Goal: Information Seeking & Learning: Learn about a topic

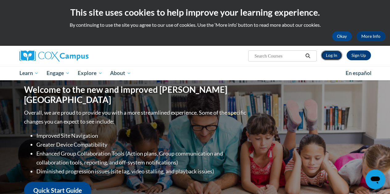
click at [328, 57] on link "Log In" at bounding box center [331, 55] width 21 height 10
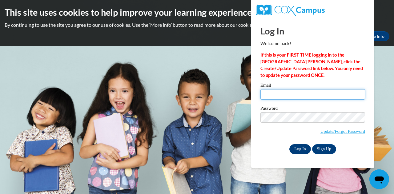
type input "janis.patchel@muskegonorway.org"
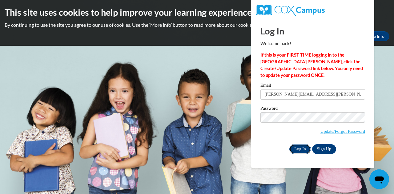
click at [297, 147] on input "Log In" at bounding box center [300, 149] width 22 height 10
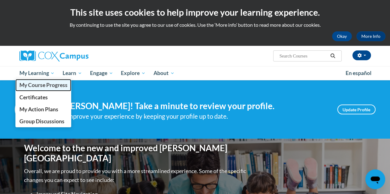
click at [53, 87] on span "My Course Progress" at bounding box center [43, 85] width 48 height 6
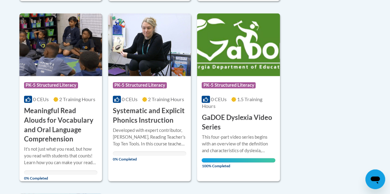
scroll to position [472, 0]
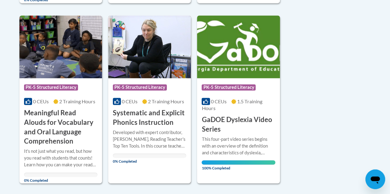
click at [143, 136] on div "Developed with expert contributor, Dr. [PERSON_NAME], Reading Teacher's Top Ten…" at bounding box center [149, 139] width 73 height 20
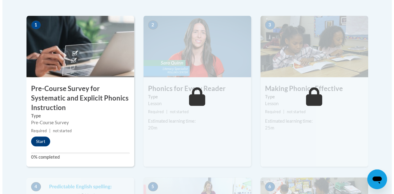
scroll to position [204, 0]
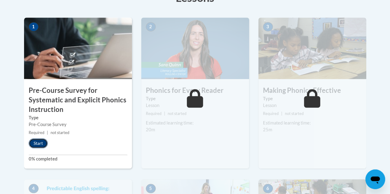
click at [41, 141] on button "Start" at bounding box center [38, 144] width 19 height 10
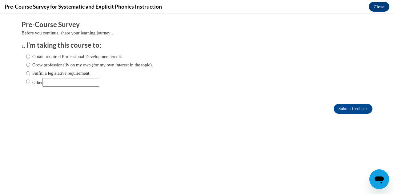
scroll to position [0, 0]
click at [26, 73] on input "Fulfill a legislative requirement." at bounding box center [28, 73] width 4 height 7
radio input "true"
click at [341, 107] on input "Submit feedback" at bounding box center [353, 109] width 39 height 10
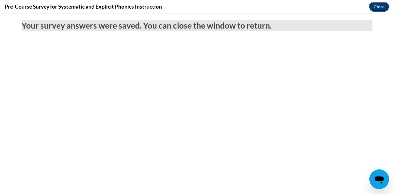
click at [378, 6] on button "Close" at bounding box center [379, 7] width 21 height 10
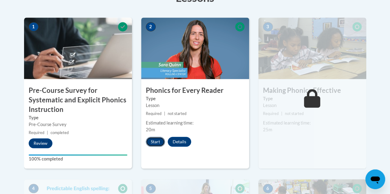
click at [155, 142] on button "Start" at bounding box center [155, 142] width 19 height 10
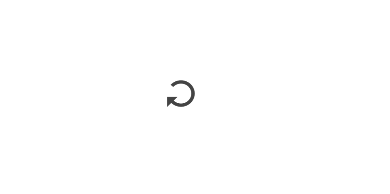
scroll to position [204, 0]
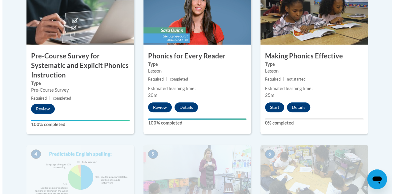
scroll to position [244, 0]
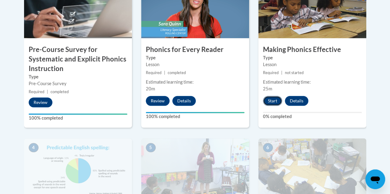
click at [272, 100] on button "Start" at bounding box center [272, 101] width 19 height 10
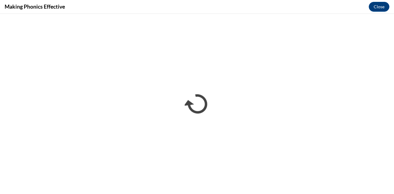
scroll to position [0, 0]
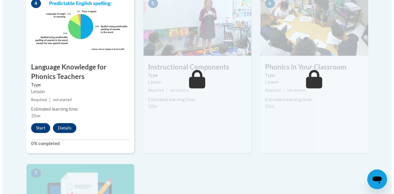
scroll to position [381, 0]
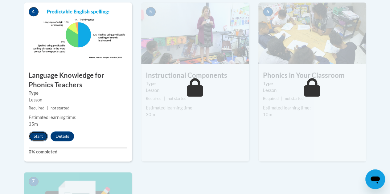
click at [38, 136] on button "Start" at bounding box center [38, 136] width 19 height 10
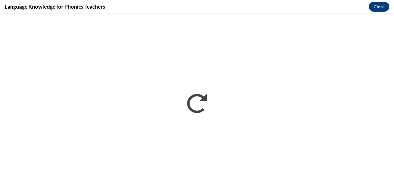
scroll to position [0, 0]
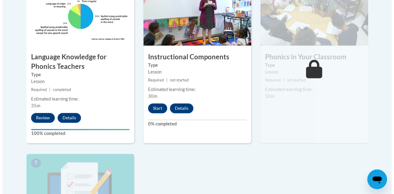
scroll to position [398, 0]
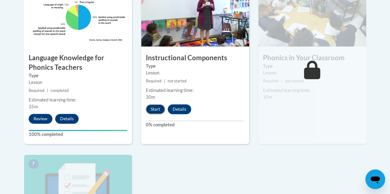
click at [157, 112] on button "Start" at bounding box center [155, 109] width 19 height 10
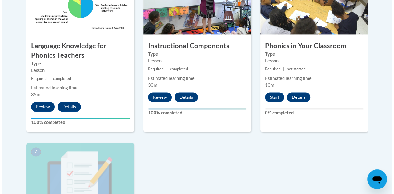
scroll to position [411, 0]
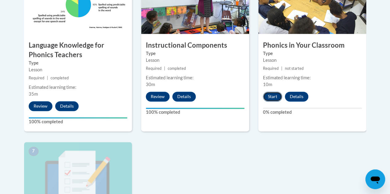
click at [277, 95] on button "Start" at bounding box center [272, 97] width 19 height 10
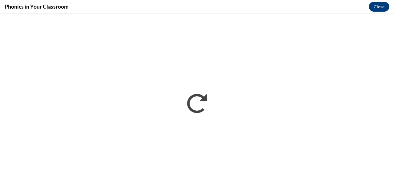
scroll to position [0, 0]
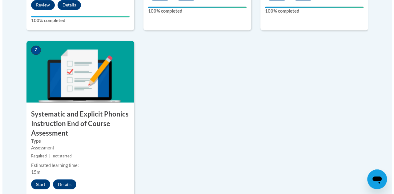
scroll to position [534, 0]
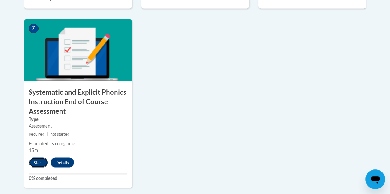
click at [41, 162] on button "Start" at bounding box center [38, 163] width 19 height 10
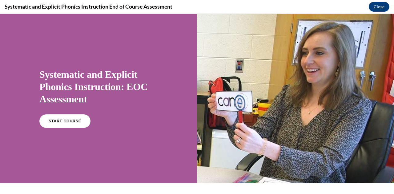
scroll to position [0, 0]
click at [70, 118] on link "START COURSE" at bounding box center [65, 121] width 54 height 14
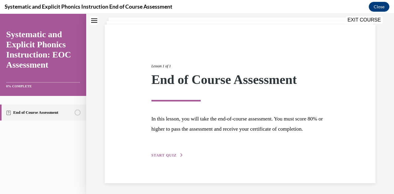
scroll to position [47, 0]
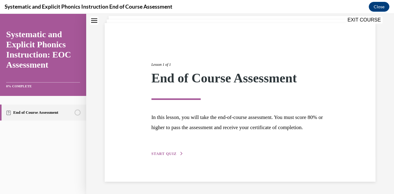
click at [167, 154] on span "START QUIZ" at bounding box center [163, 154] width 25 height 4
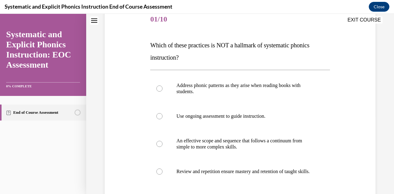
scroll to position [81, 0]
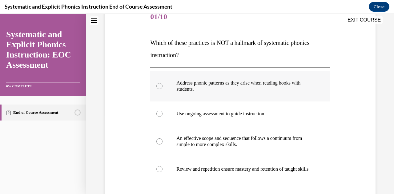
click at [160, 87] on div at bounding box center [159, 86] width 6 height 6
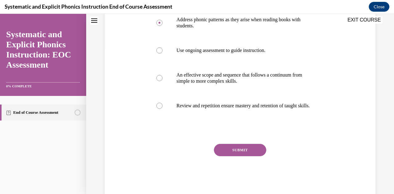
click at [253, 155] on button "SUBMIT" at bounding box center [240, 150] width 52 height 12
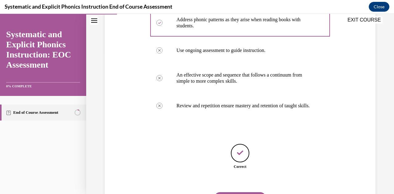
scroll to position [182, 0]
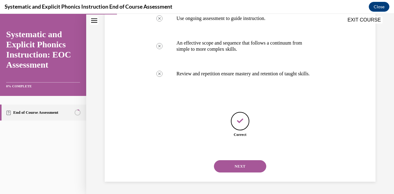
click at [249, 167] on button "NEXT" at bounding box center [240, 166] width 52 height 12
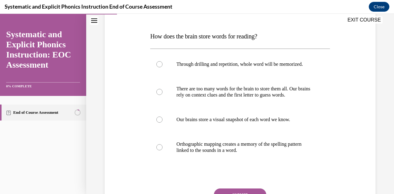
scroll to position [89, 0]
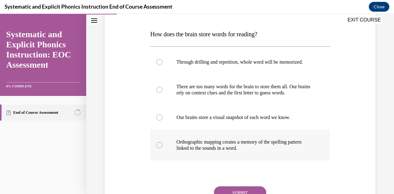
click at [160, 146] on div at bounding box center [159, 145] width 6 height 6
click at [236, 191] on button "SUBMIT" at bounding box center [240, 193] width 52 height 12
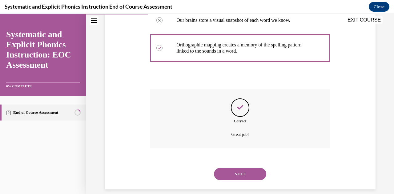
scroll to position [194, 0]
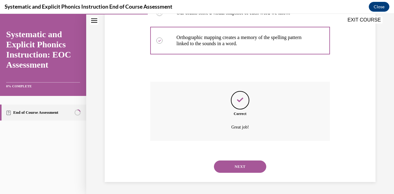
click at [244, 165] on button "NEXT" at bounding box center [240, 167] width 52 height 12
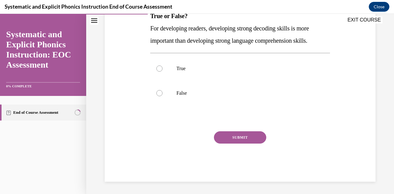
scroll to position [19, 0]
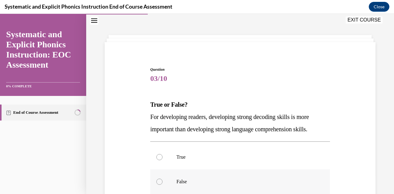
click at [160, 180] on div at bounding box center [159, 182] width 6 height 6
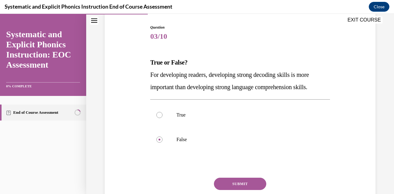
scroll to position [67, 0]
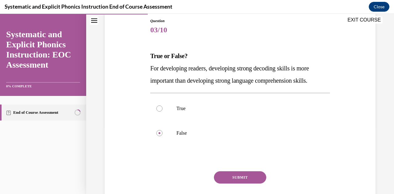
click at [251, 179] on button "SUBMIT" at bounding box center [240, 178] width 52 height 12
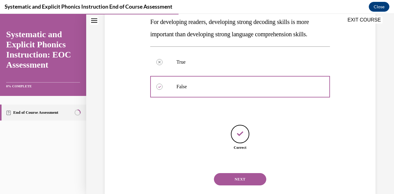
scroll to position [127, 0]
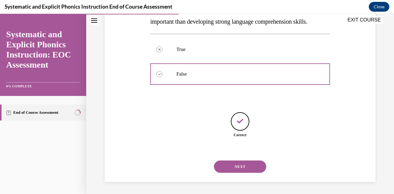
click at [249, 165] on button "NEXT" at bounding box center [240, 167] width 52 height 12
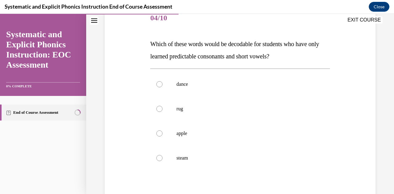
scroll to position [84, 0]
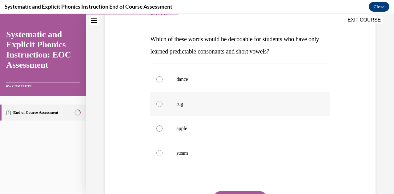
click at [159, 103] on div at bounding box center [159, 104] width 6 height 6
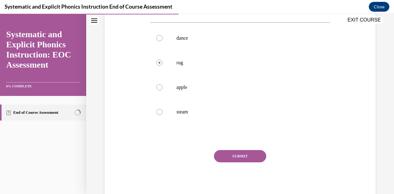
click at [244, 158] on button "SUBMIT" at bounding box center [240, 156] width 52 height 12
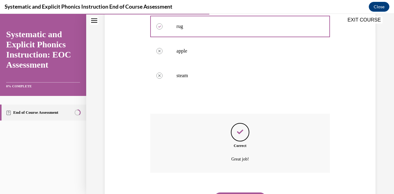
scroll to position [194, 0]
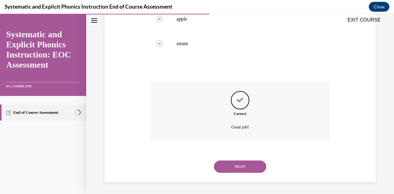
click at [251, 169] on button "NEXT" at bounding box center [240, 167] width 52 height 12
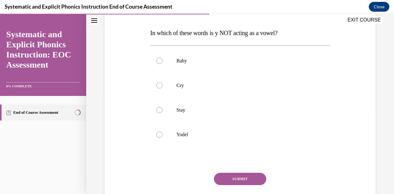
scroll to position [91, 0]
click at [162, 135] on div at bounding box center [240, 134] width 180 height 25
click at [246, 178] on button "SUBMIT" at bounding box center [240, 178] width 52 height 12
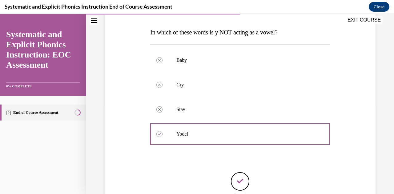
scroll to position [151, 0]
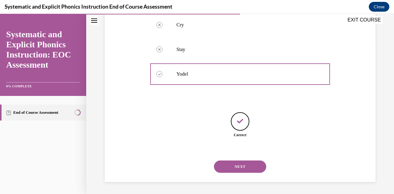
click at [238, 164] on button "NEXT" at bounding box center [240, 167] width 52 height 12
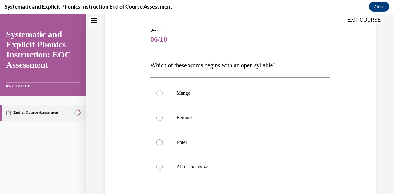
scroll to position [60, 0]
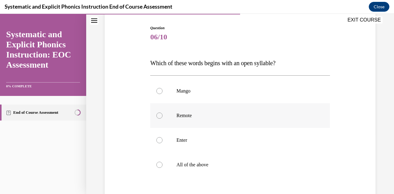
click at [160, 114] on div at bounding box center [159, 116] width 6 height 6
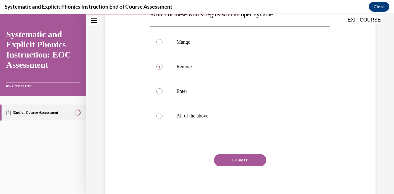
scroll to position [113, 0]
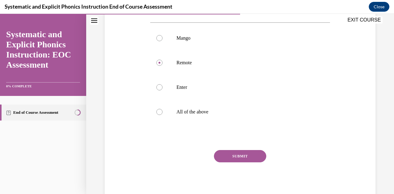
click at [251, 157] on button "SUBMIT" at bounding box center [240, 156] width 52 height 12
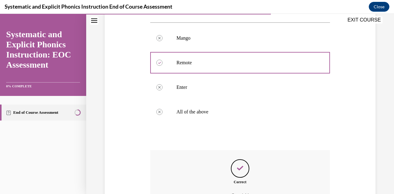
scroll to position [182, 0]
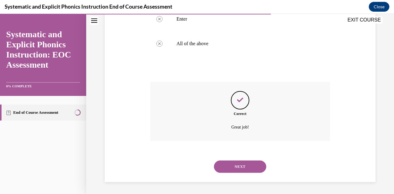
click at [249, 167] on button "NEXT" at bounding box center [240, 167] width 52 height 12
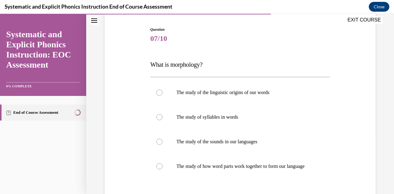
scroll to position [66, 0]
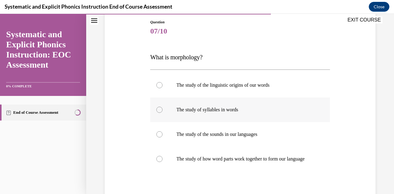
click at [159, 110] on div at bounding box center [159, 110] width 6 height 6
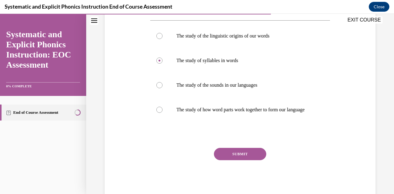
scroll to position [119, 0]
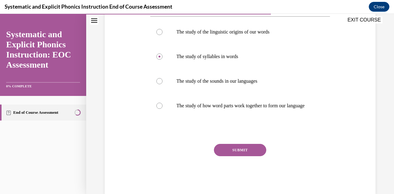
click at [254, 156] on button "SUBMIT" at bounding box center [240, 150] width 52 height 12
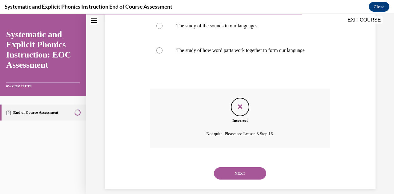
scroll to position [188, 0]
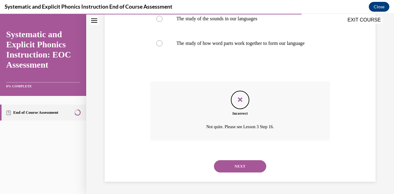
click at [250, 169] on button "NEXT" at bounding box center [240, 166] width 52 height 12
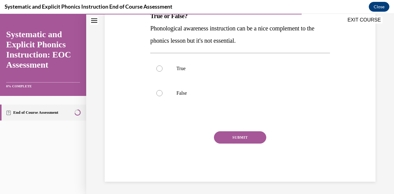
scroll to position [19, 0]
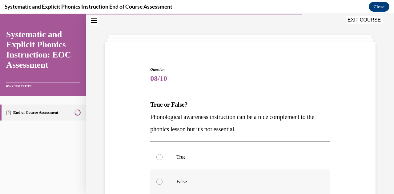
click at [159, 183] on div at bounding box center [159, 182] width 6 height 6
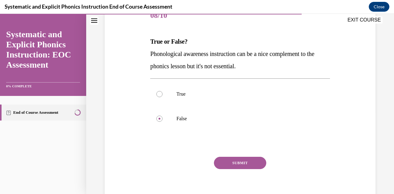
scroll to position [89, 0]
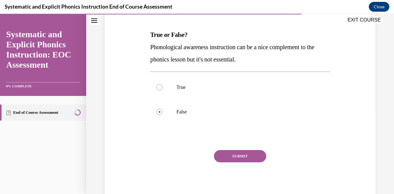
click at [244, 155] on button "SUBMIT" at bounding box center [240, 156] width 52 height 12
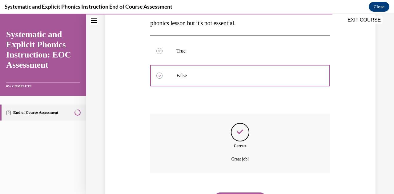
scroll to position [157, 0]
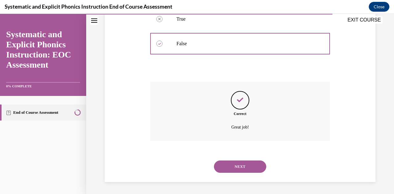
click at [242, 166] on button "NEXT" at bounding box center [240, 167] width 52 height 12
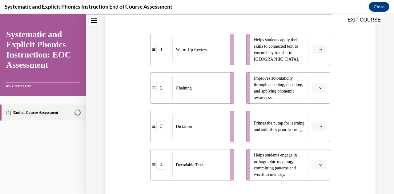
scroll to position [131, 0]
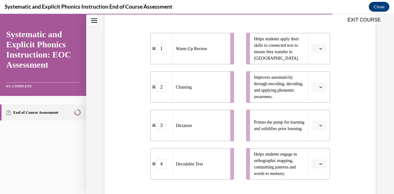
click at [319, 49] on icon "button" at bounding box center [320, 48] width 3 height 3
click at [316, 74] on div "1" at bounding box center [314, 74] width 15 height 12
click at [319, 125] on span "button" at bounding box center [321, 125] width 4 height 4
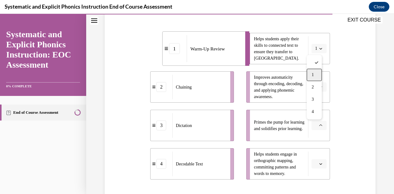
click at [319, 75] on div "1" at bounding box center [314, 75] width 15 height 12
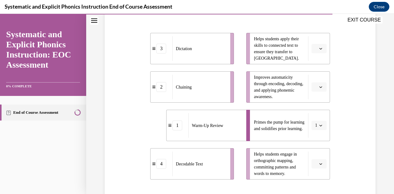
click at [319, 87] on icon "button" at bounding box center [320, 87] width 3 height 3
click at [317, 151] on div "4" at bounding box center [314, 150] width 15 height 12
click at [319, 166] on span "button" at bounding box center [321, 164] width 4 height 4
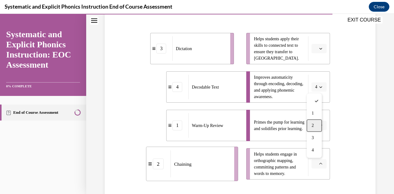
click at [319, 127] on div "2" at bounding box center [314, 126] width 15 height 12
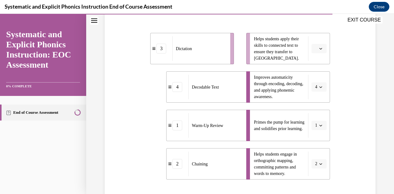
click at [319, 49] on icon "button" at bounding box center [320, 49] width 3 height 2
click at [318, 99] on div "3" at bounding box center [314, 99] width 15 height 12
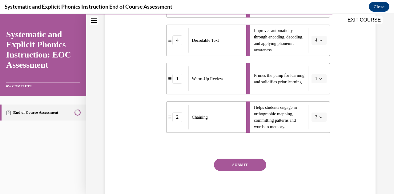
scroll to position [186, 0]
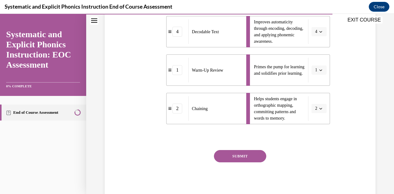
click at [254, 156] on button "SUBMIT" at bounding box center [240, 156] width 52 height 12
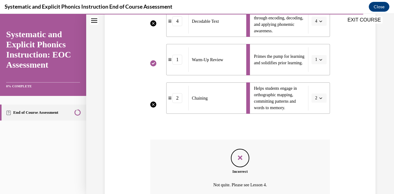
scroll to position [254, 0]
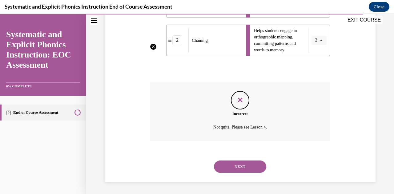
click at [245, 168] on button "NEXT" at bounding box center [240, 167] width 52 height 12
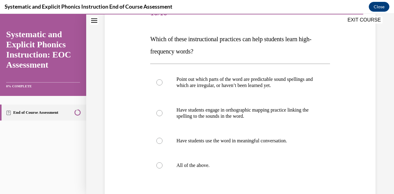
scroll to position [85, 0]
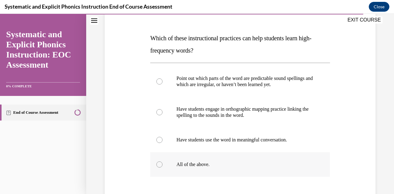
click at [158, 165] on div at bounding box center [159, 165] width 6 height 6
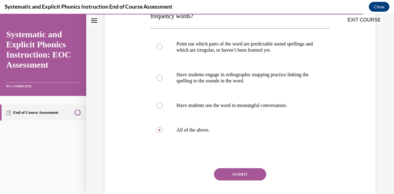
scroll to position [138, 0]
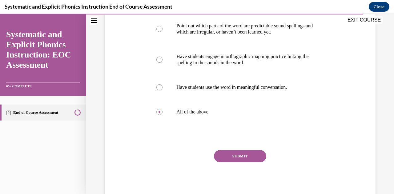
click at [251, 158] on button "SUBMIT" at bounding box center [240, 156] width 52 height 12
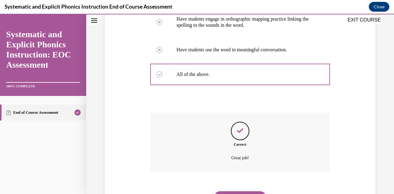
scroll to position [206, 0]
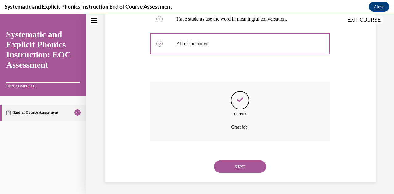
click at [240, 164] on button "NEXT" at bounding box center [240, 167] width 52 height 12
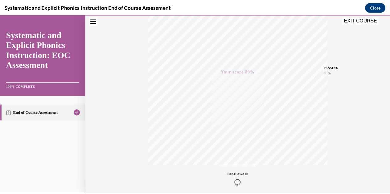
scroll to position [135, 0]
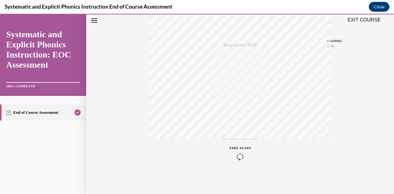
click at [365, 22] on button "EXIT COURSE" at bounding box center [364, 19] width 37 height 7
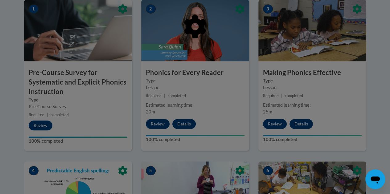
scroll to position [194, 0]
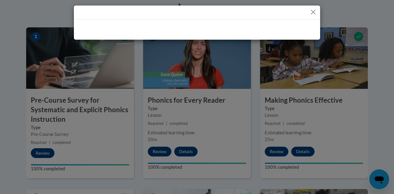
drag, startPoint x: 391, startPoint y: 133, endPoint x: 391, endPoint y: 61, distance: 71.4
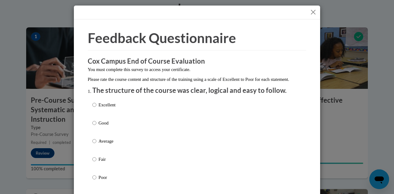
click at [312, 14] on button "Close" at bounding box center [313, 12] width 8 height 8
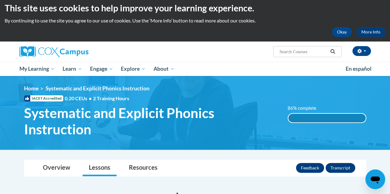
scroll to position [0, 0]
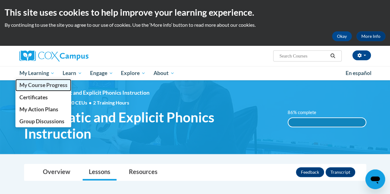
click at [54, 87] on span "My Course Progress" at bounding box center [43, 85] width 48 height 6
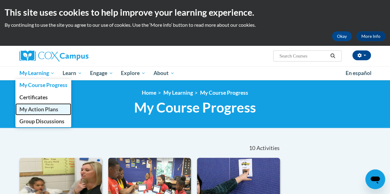
click at [48, 112] on span "My Action Plans" at bounding box center [38, 109] width 39 height 6
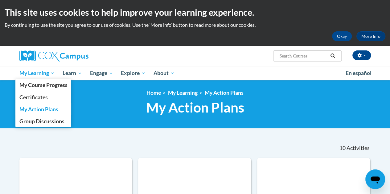
click at [46, 74] on span "My Learning" at bounding box center [36, 73] width 35 height 7
click at [49, 87] on span "My Course Progress" at bounding box center [43, 85] width 48 height 6
